Goal: Navigation & Orientation: Find specific page/section

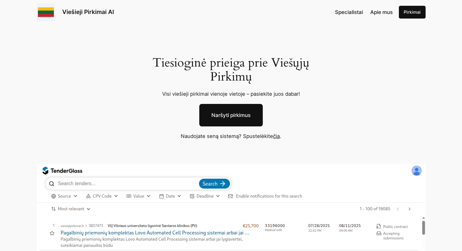
click at [378, 13] on span "Apie mus" at bounding box center [382, 12] width 22 height 6
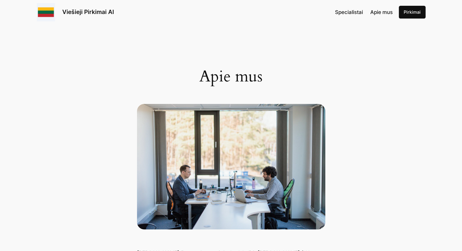
click at [360, 12] on span "Specialistai" at bounding box center [349, 12] width 28 height 6
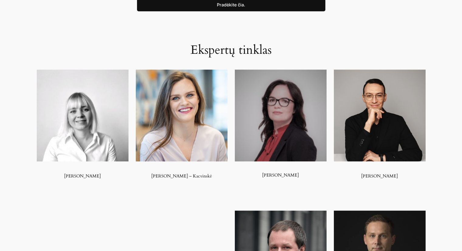
scroll to position [304, 0]
